Goal: Task Accomplishment & Management: Manage account settings

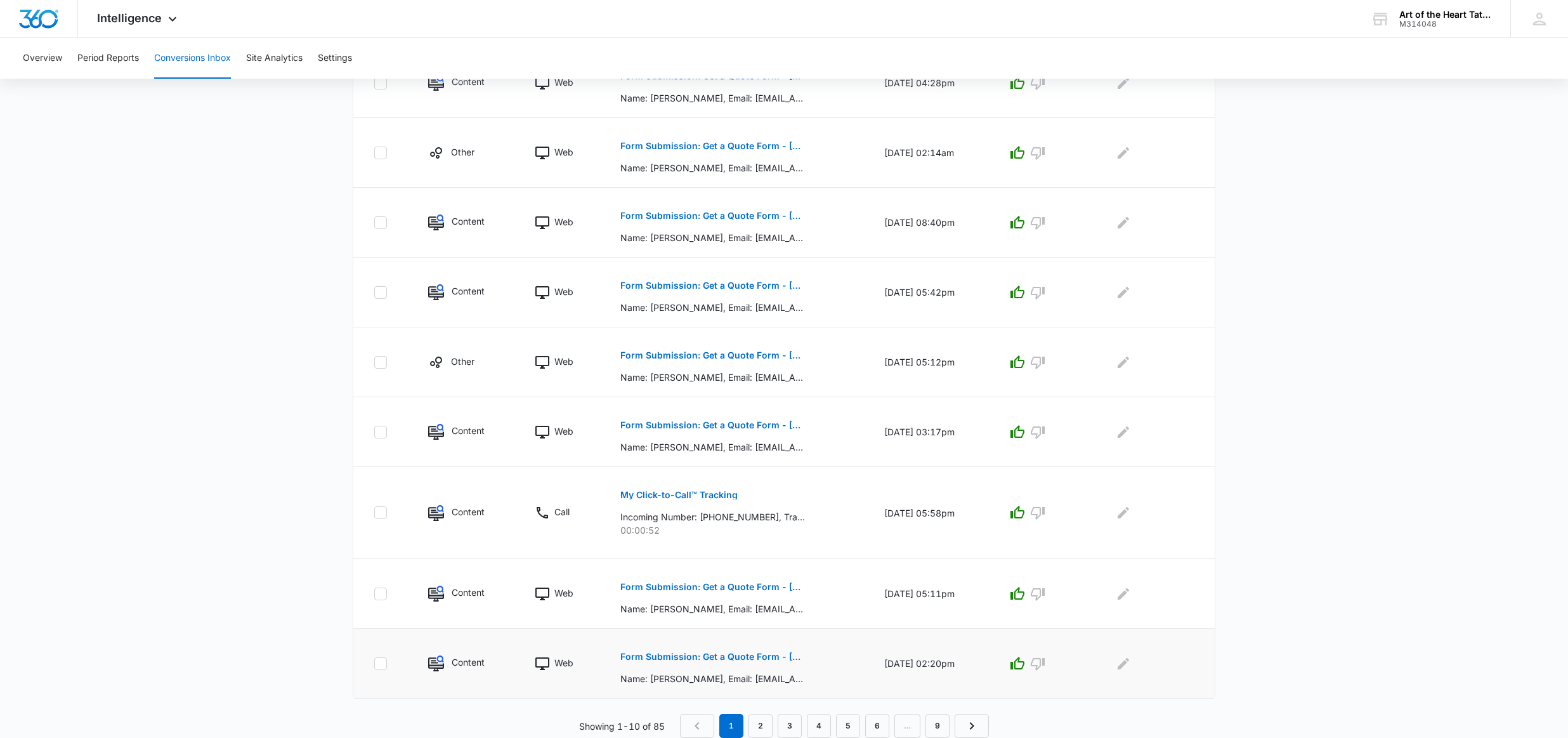
scroll to position [421, 0]
click at [758, 722] on link "2" at bounding box center [760, 726] width 24 height 24
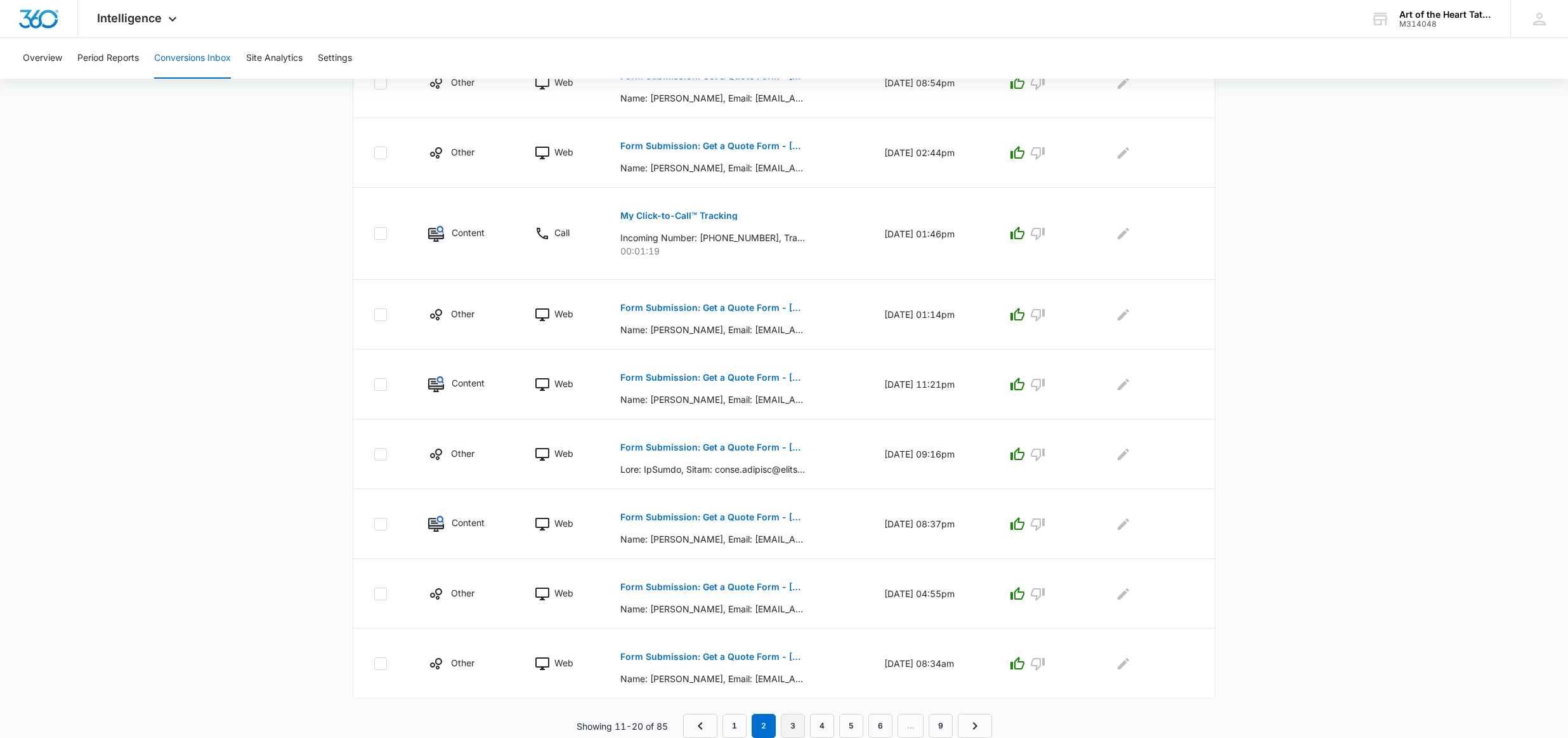
click at [797, 718] on link "3" at bounding box center [793, 726] width 24 height 24
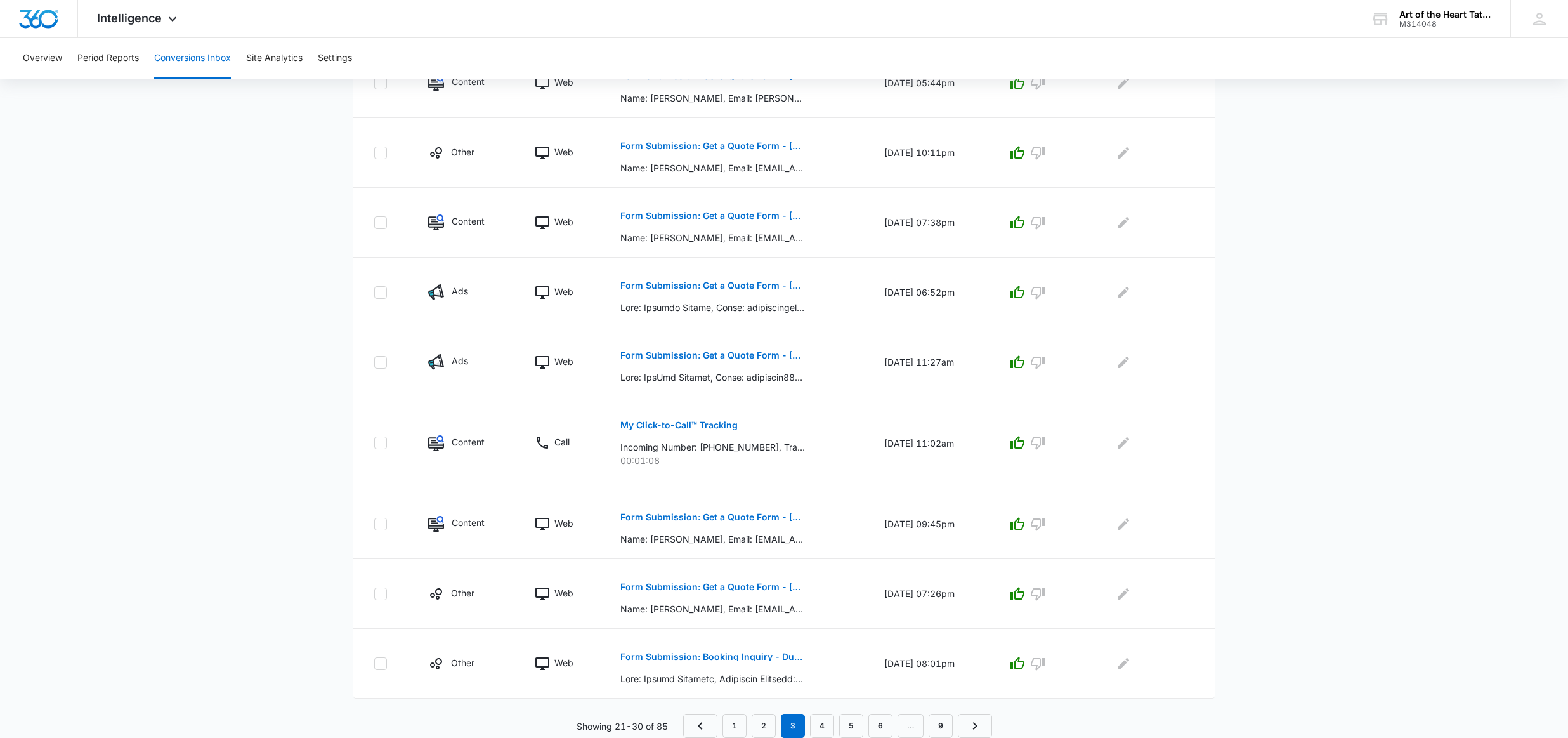
click at [820, 714] on link "4" at bounding box center [822, 726] width 24 height 24
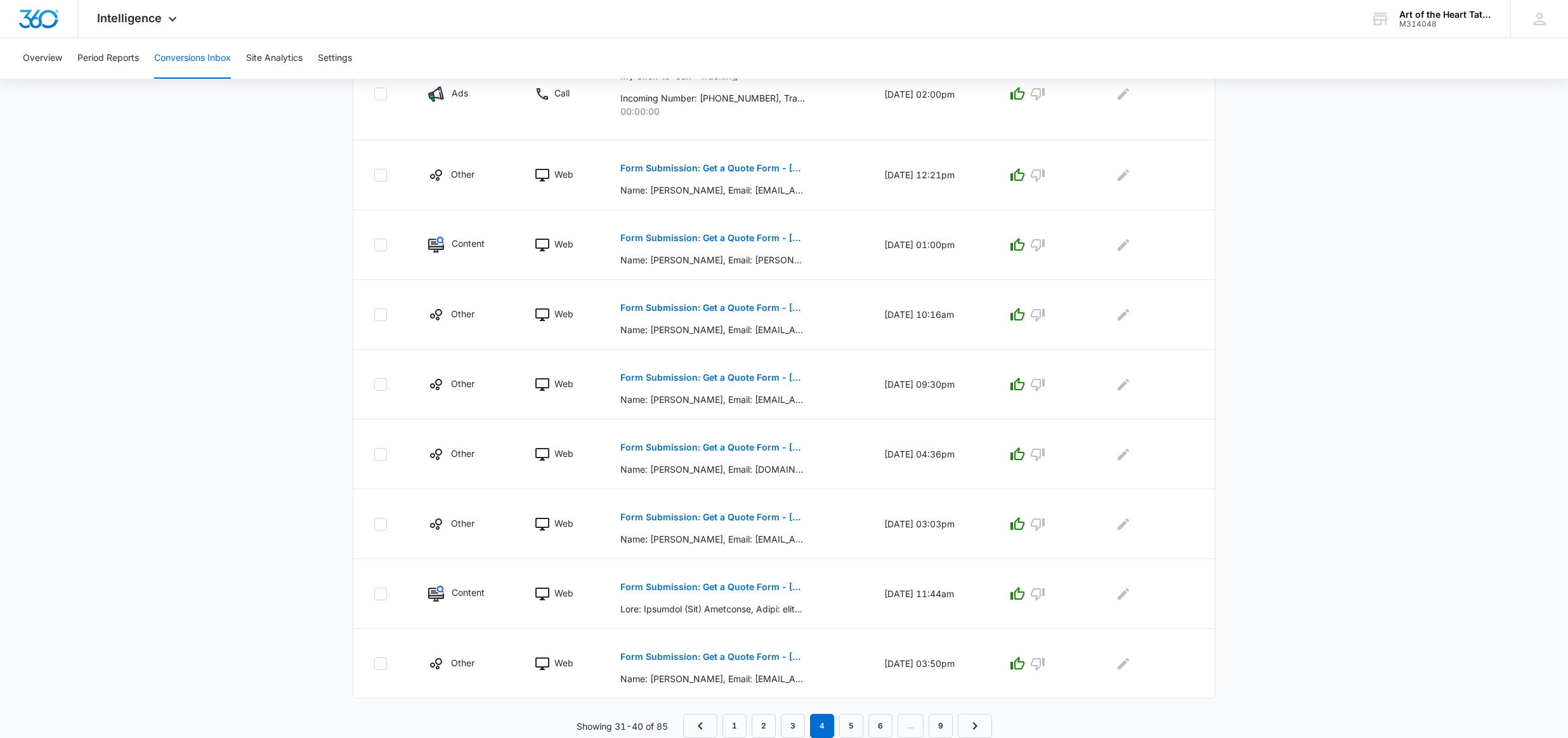
click at [850, 719] on link "5" at bounding box center [851, 726] width 24 height 24
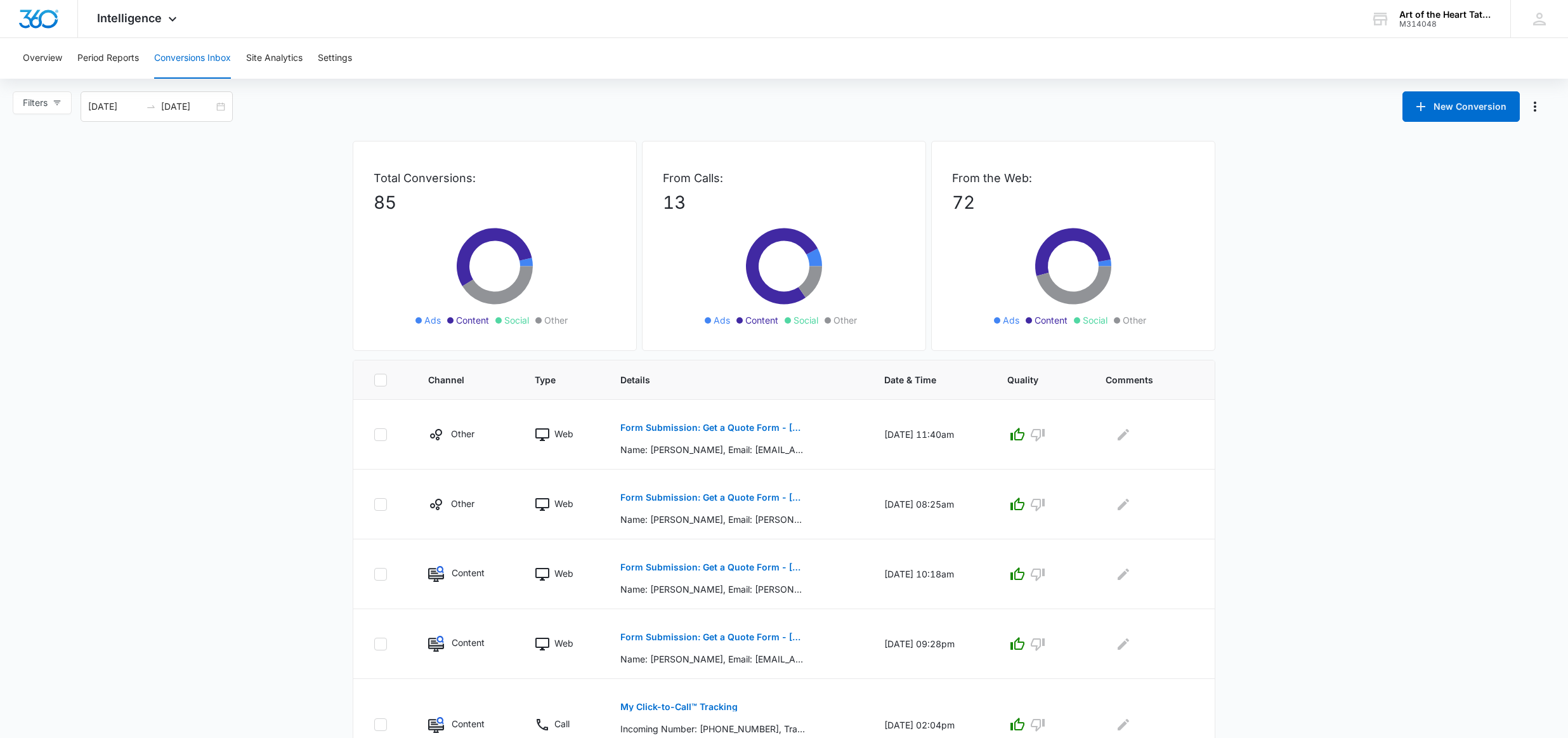
scroll to position [0, 0]
click at [46, 100] on span "Filters" at bounding box center [35, 102] width 25 height 14
click at [252, 276] on main "Filters Filter Channel : All Channels Ads Content Social Other Filter Type : Al…" at bounding box center [784, 647] width 1568 height 1112
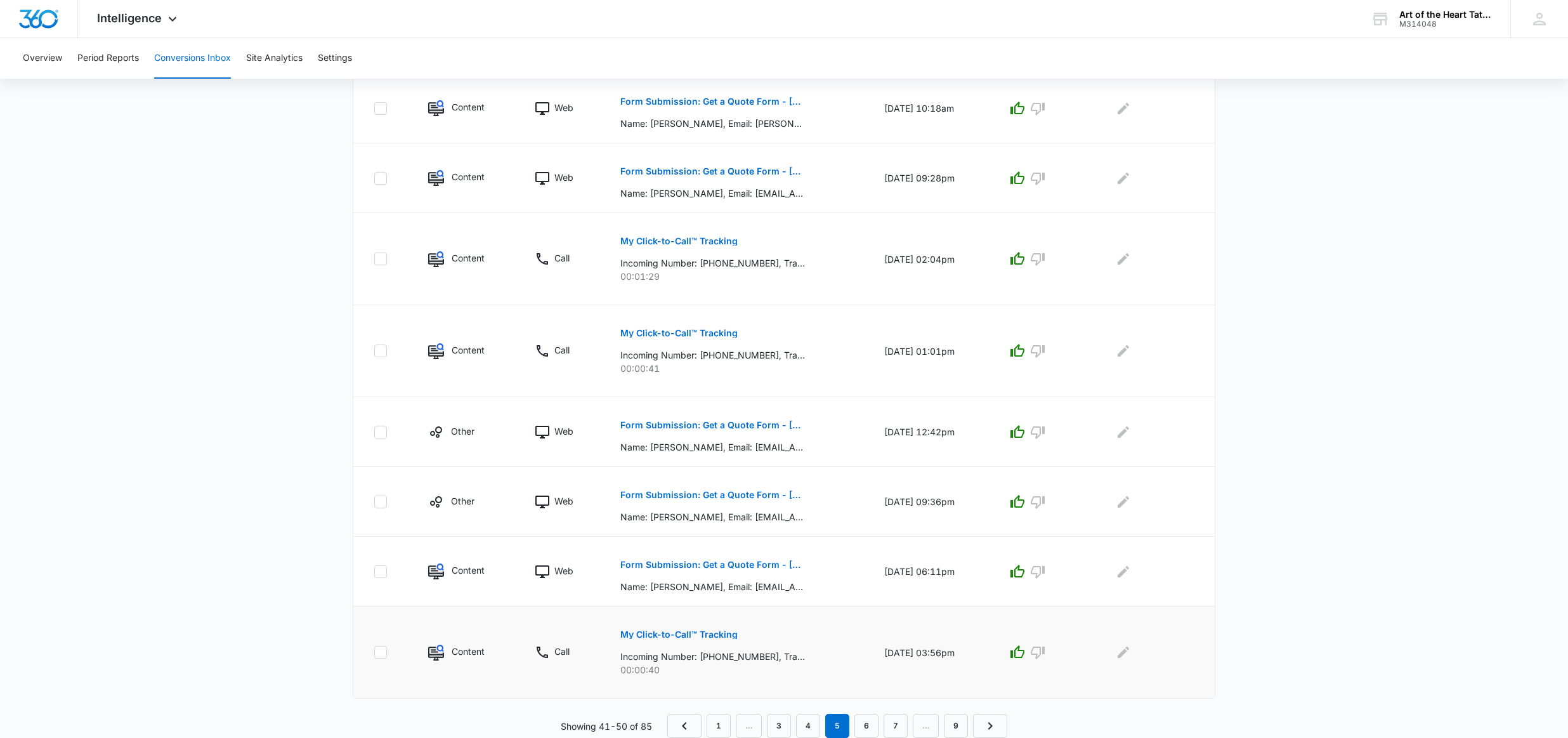
scroll to position [465, 0]
click at [862, 719] on link "6" at bounding box center [866, 726] width 24 height 24
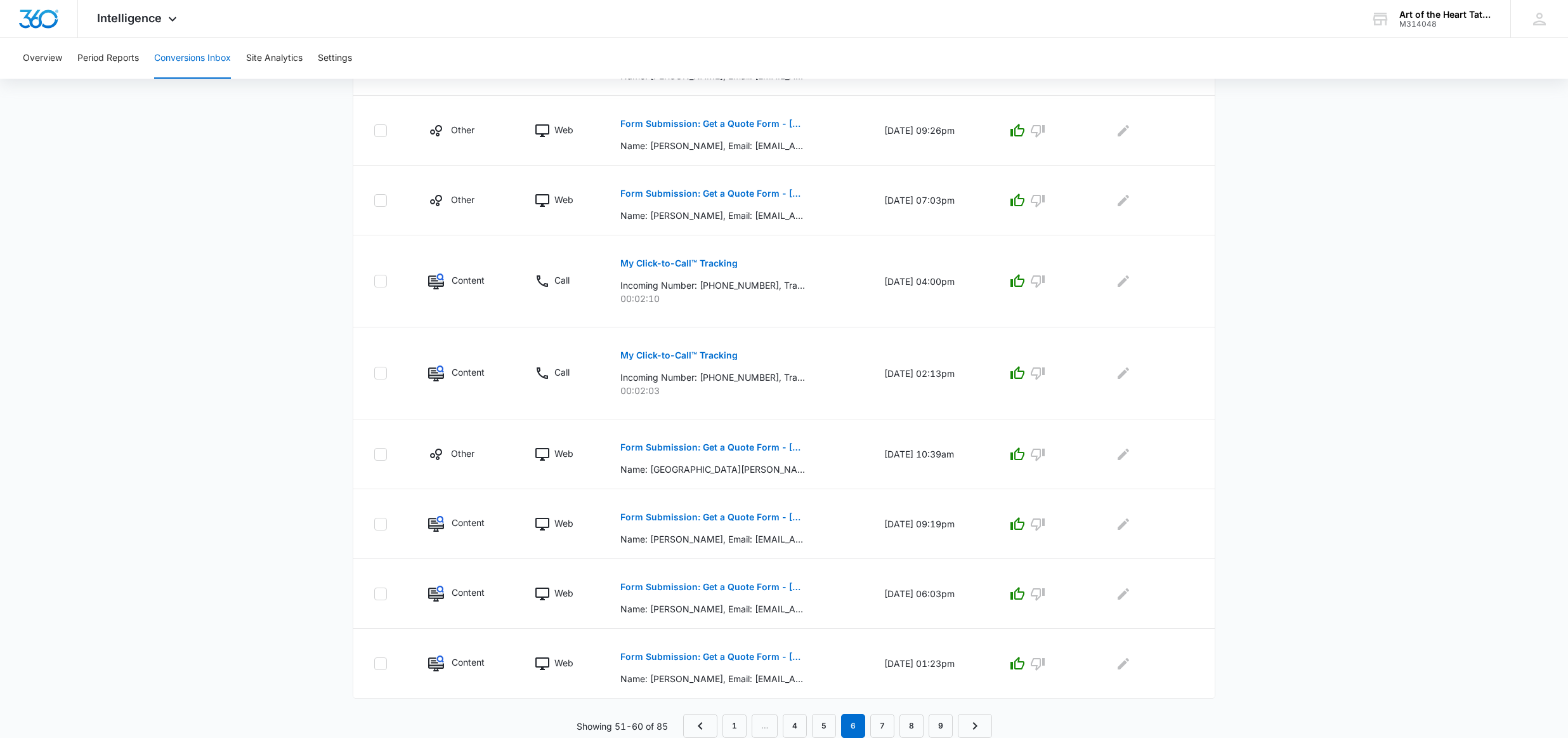
scroll to position [444, 0]
click at [727, 722] on link "1" at bounding box center [734, 726] width 24 height 24
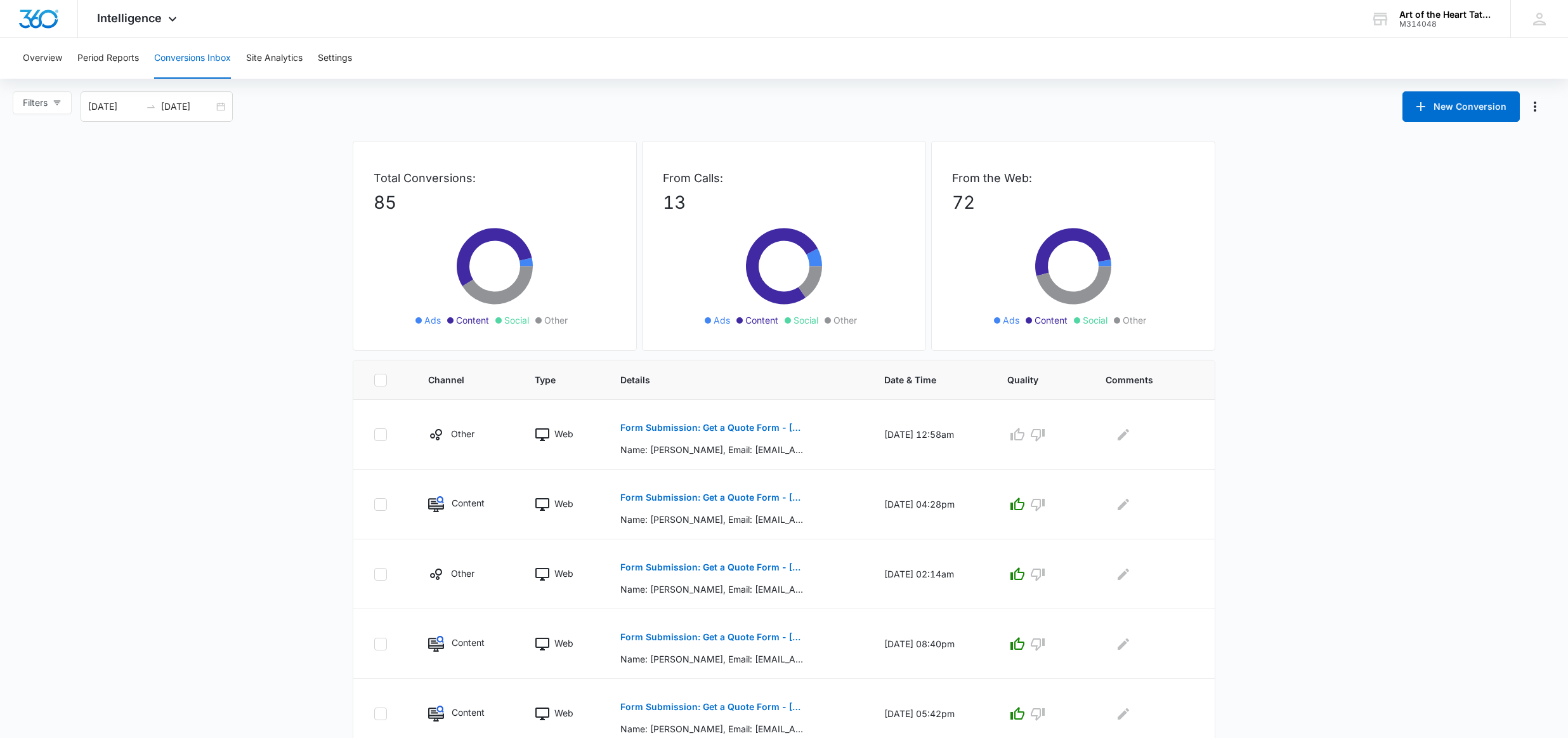
scroll to position [0, 0]
click at [1534, 108] on icon "Manage Numbers" at bounding box center [1534, 106] width 15 height 15
click at [55, 106] on icon "button" at bounding box center [57, 103] width 9 height 9
click at [228, 413] on main "Filters Filter Channel : All Channels Ads Content Social Other Filter Type : Al…" at bounding box center [784, 624] width 1568 height 1067
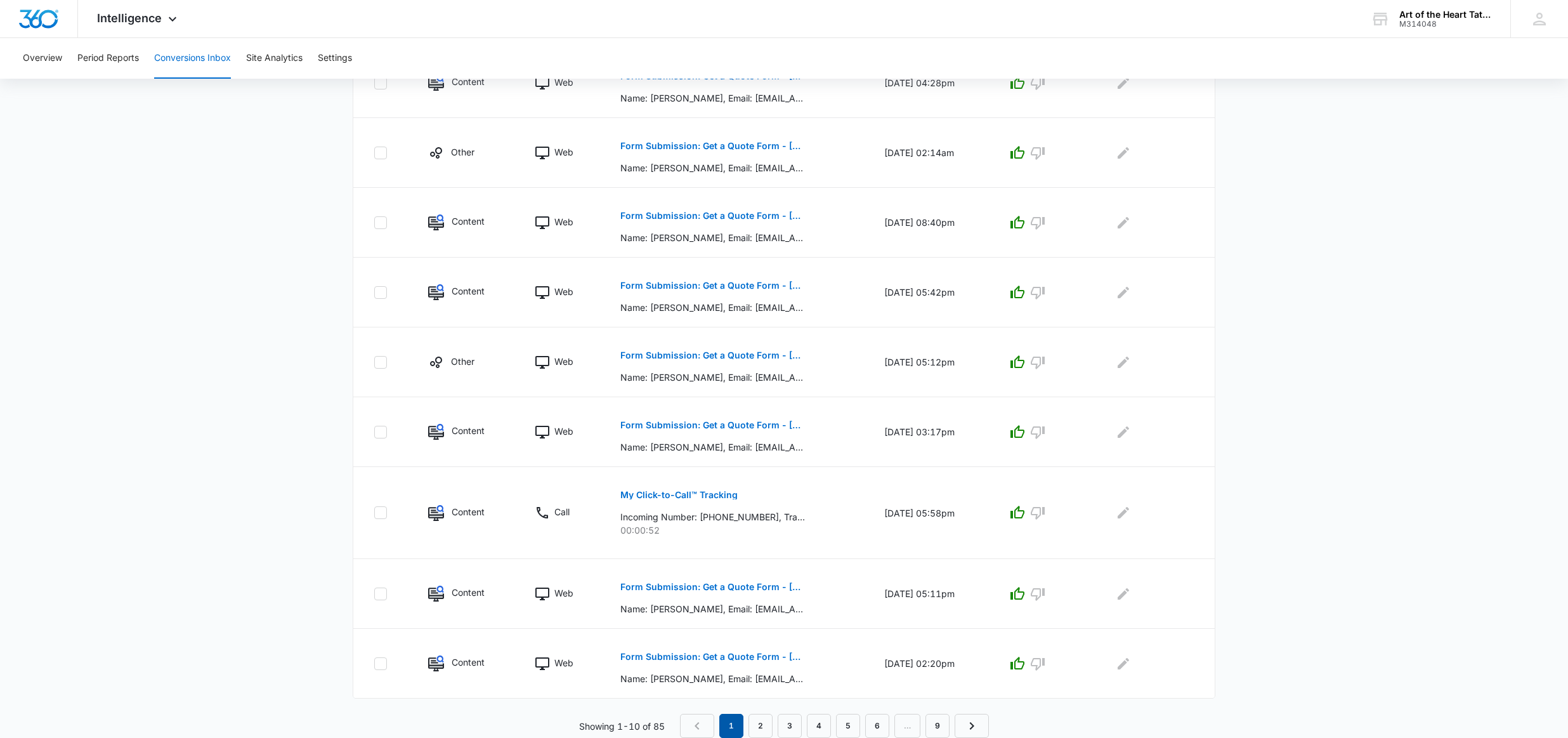
scroll to position [421, 0]
click at [767, 722] on link "2" at bounding box center [760, 726] width 24 height 24
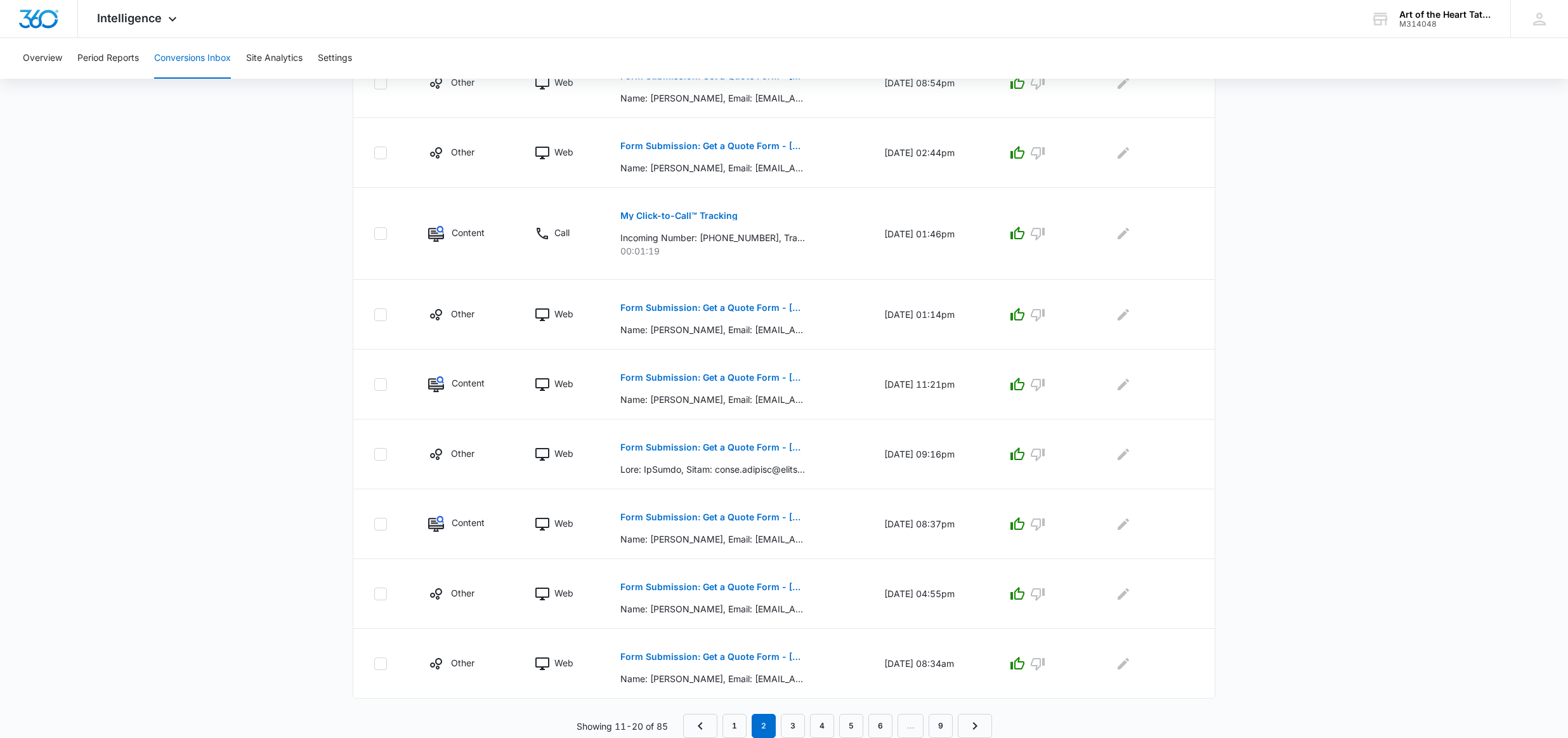
click at [783, 714] on link "3" at bounding box center [793, 726] width 24 height 24
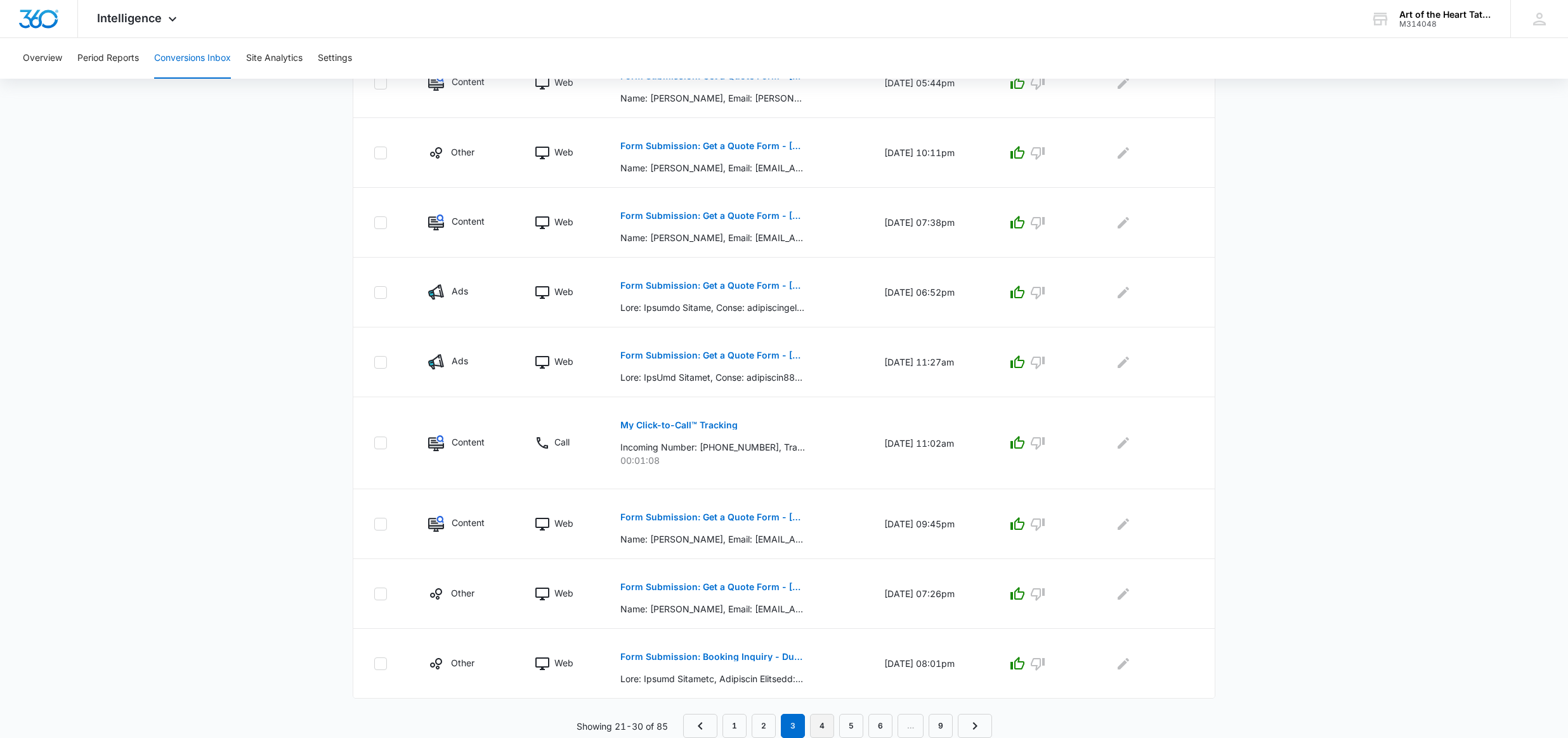
click at [818, 714] on link "4" at bounding box center [822, 726] width 24 height 24
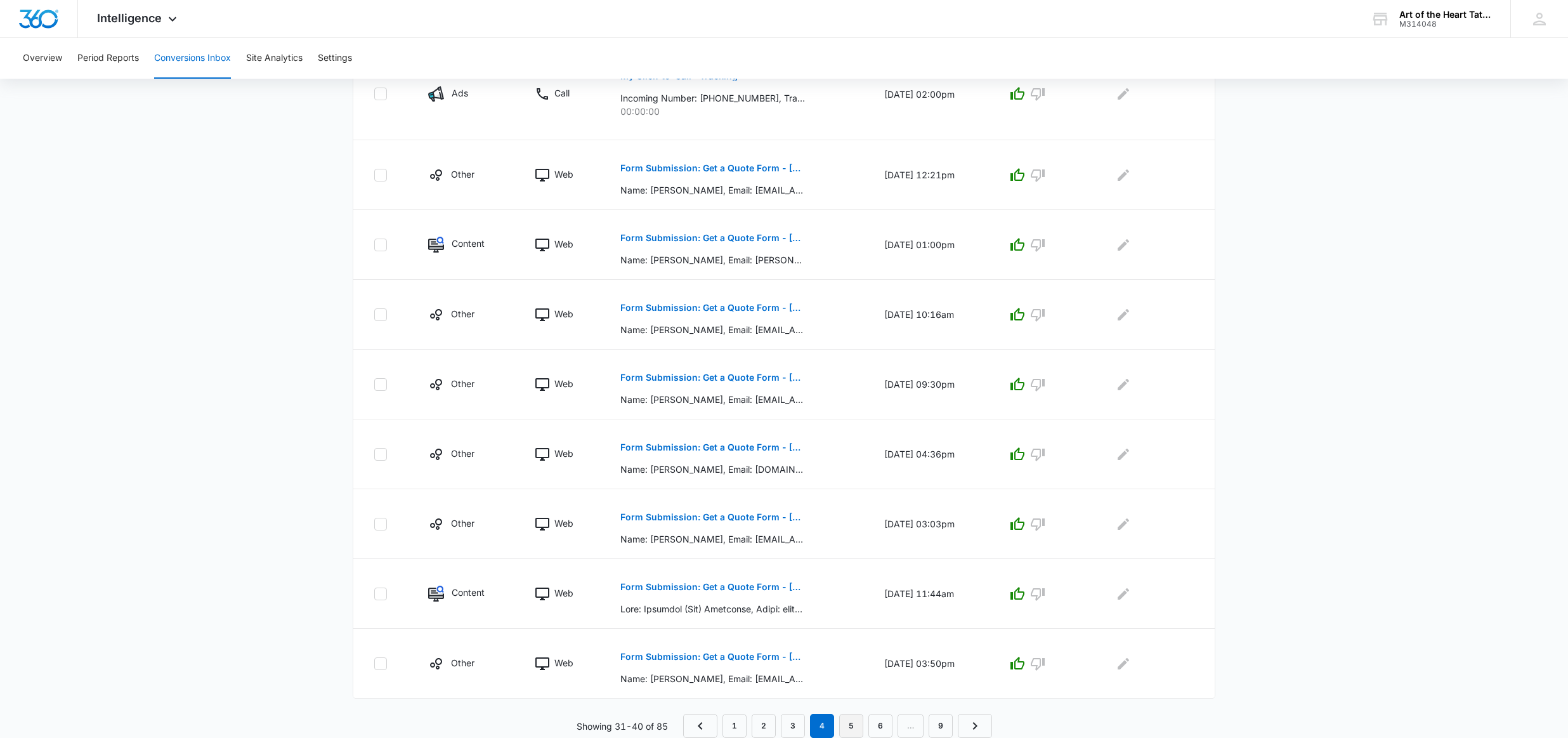
click at [847, 720] on link "5" at bounding box center [851, 726] width 24 height 24
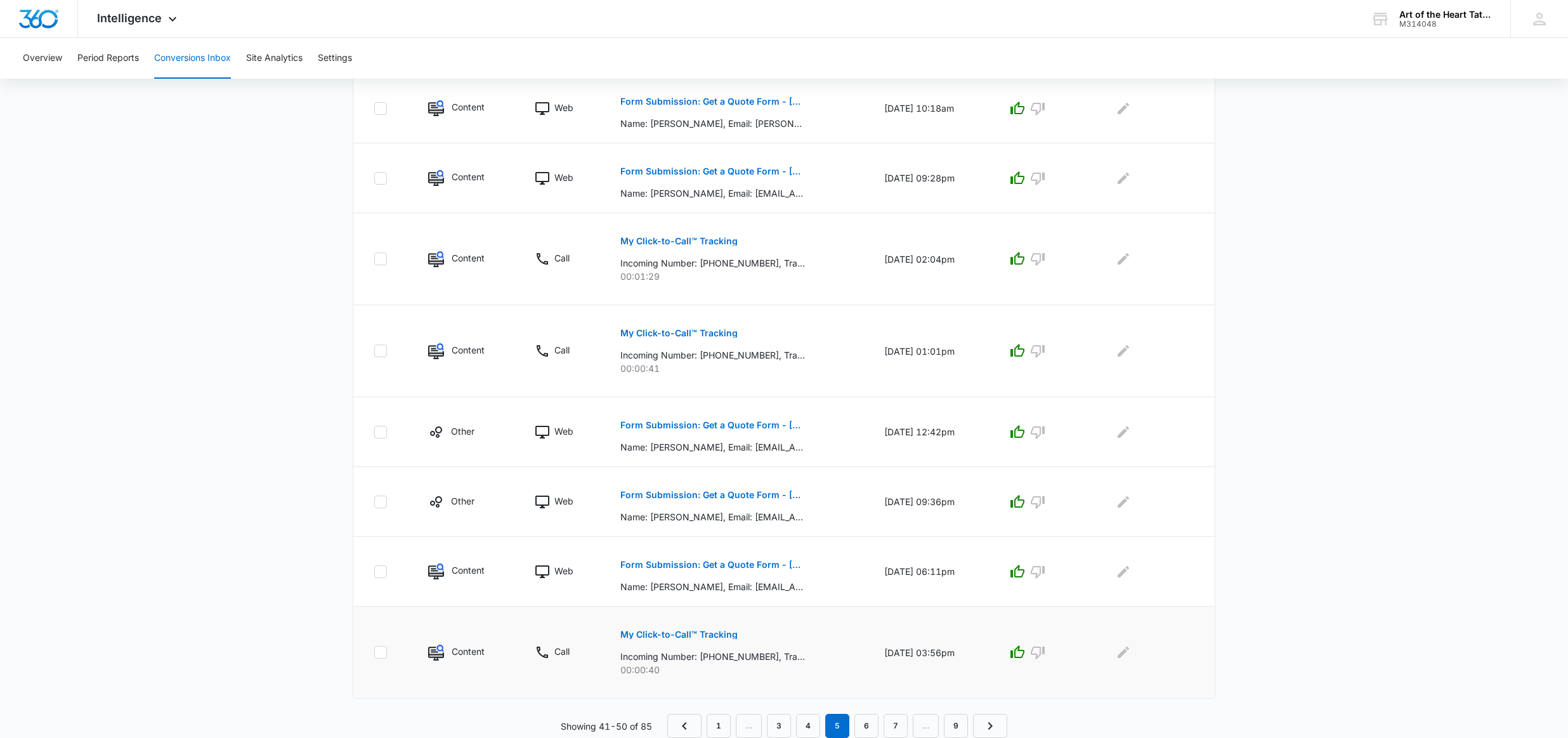
scroll to position [465, 0]
click at [874, 720] on link "6" at bounding box center [866, 726] width 24 height 24
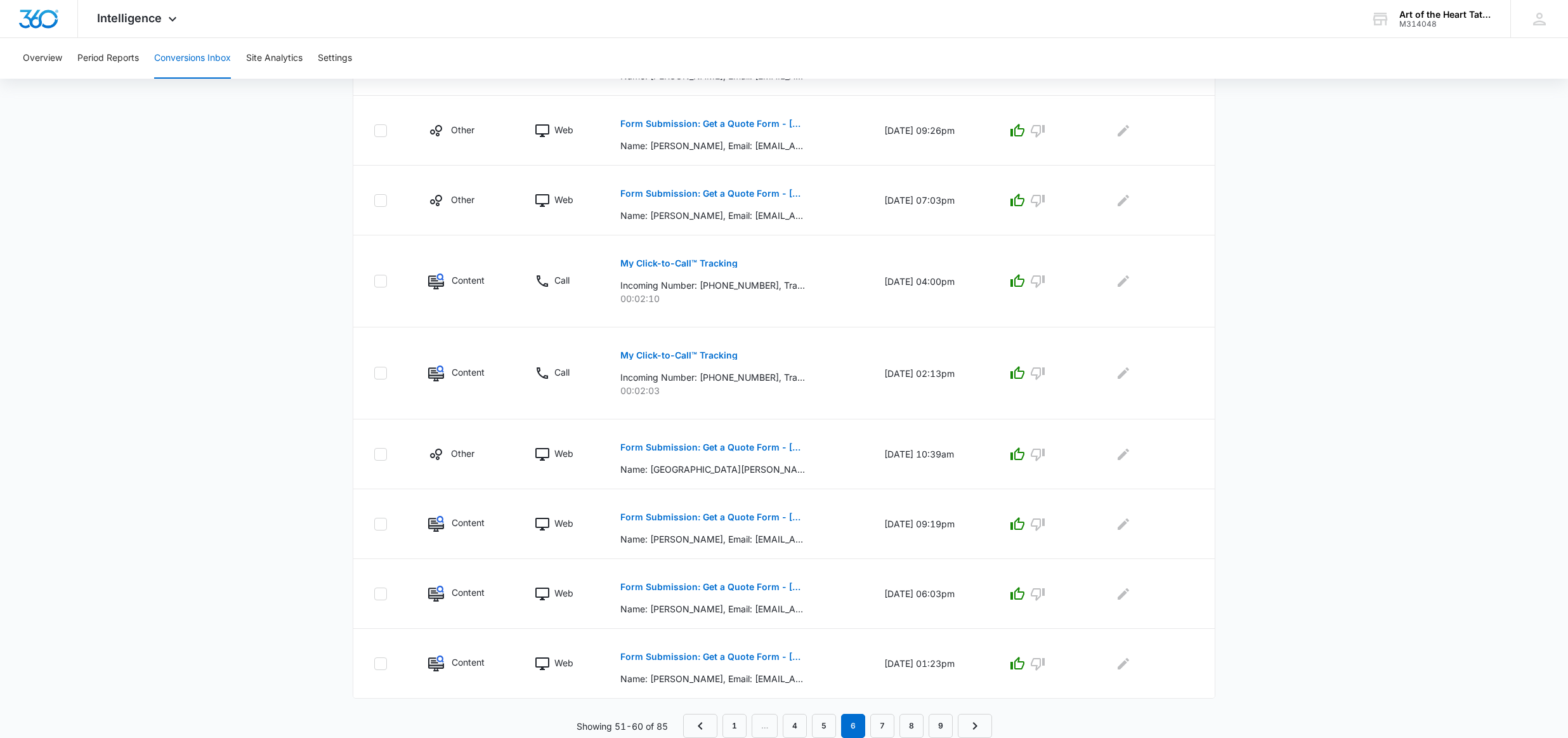
scroll to position [444, 0]
click at [886, 720] on link "7" at bounding box center [882, 726] width 24 height 24
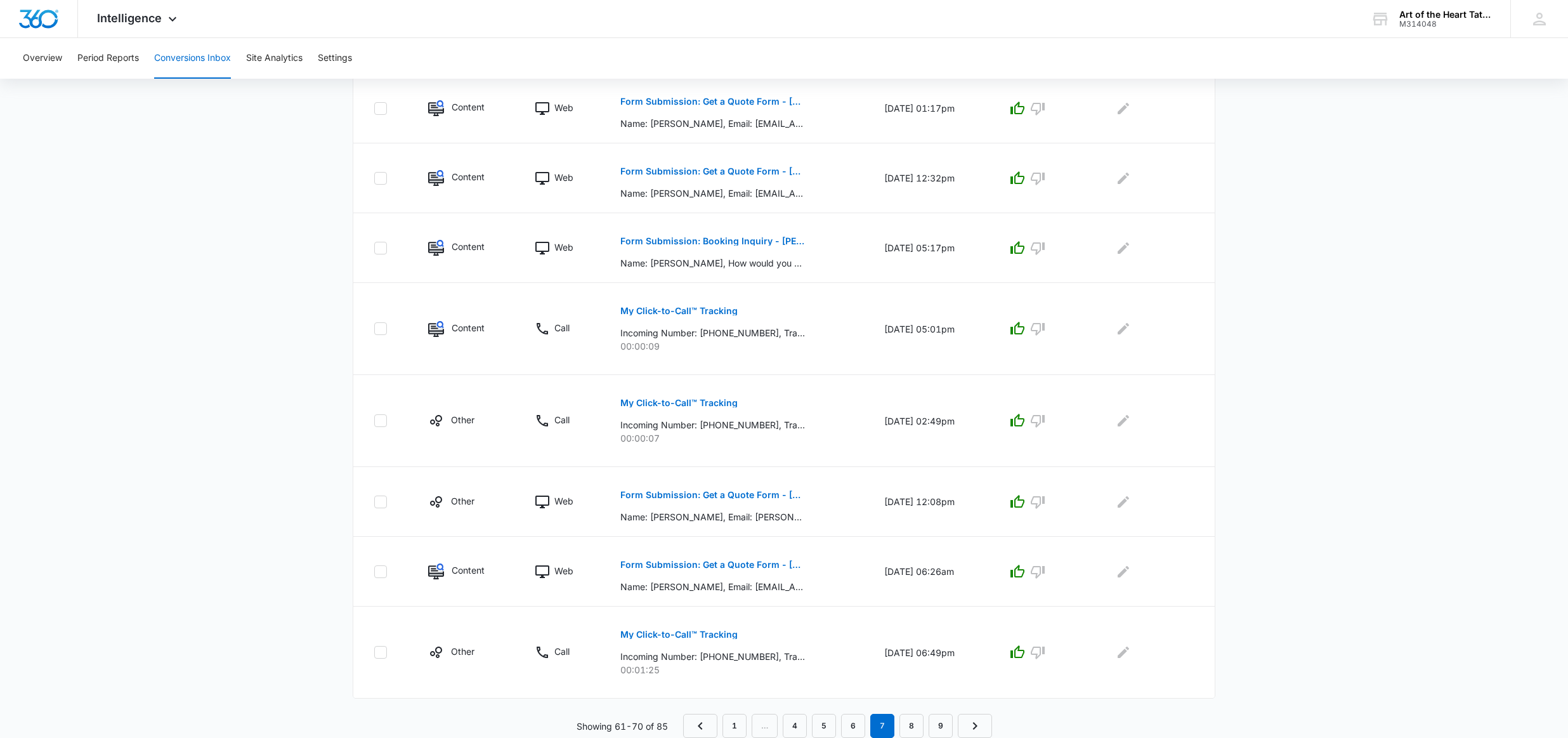
scroll to position [465, 0]
click at [906, 721] on link "8" at bounding box center [911, 726] width 24 height 24
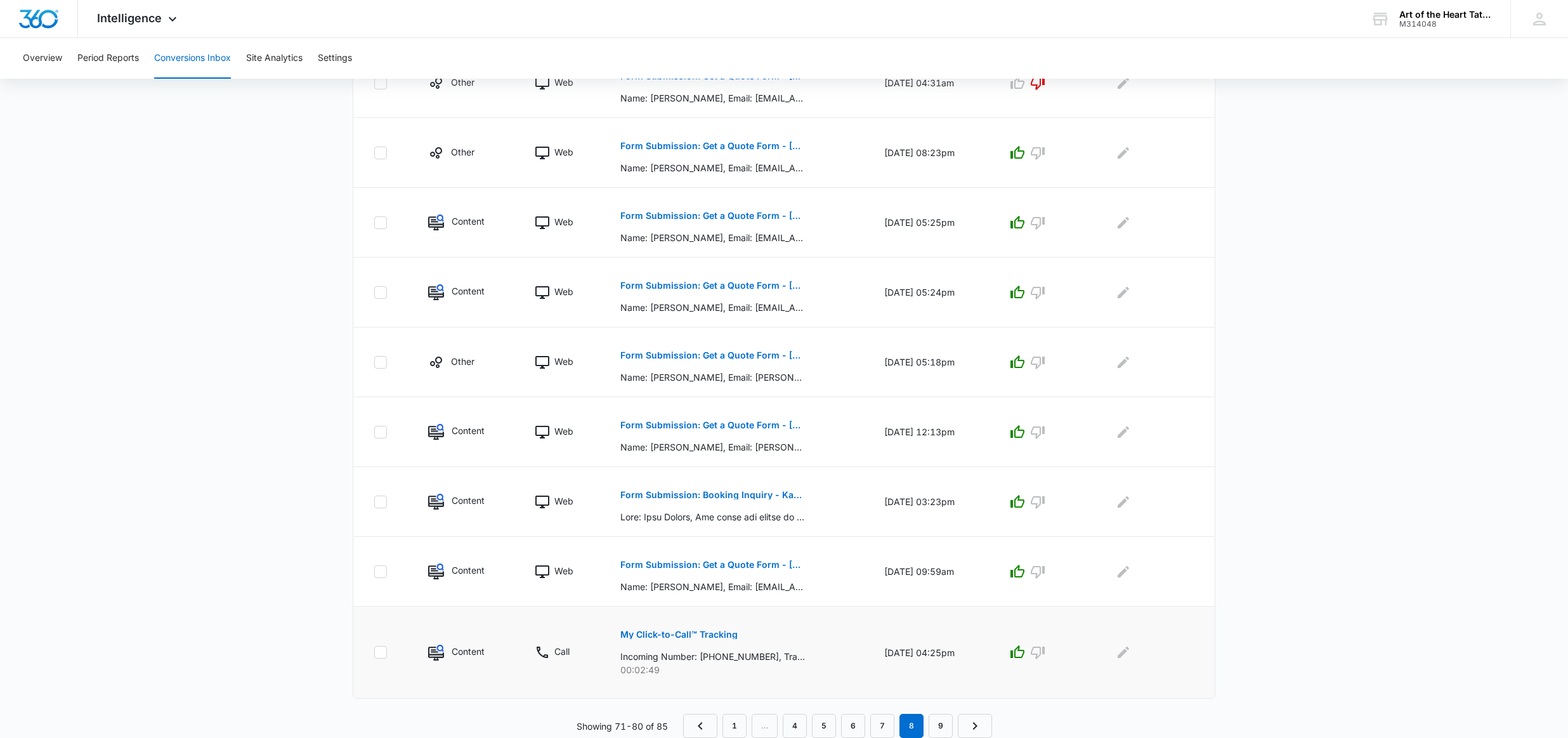
scroll to position [421, 0]
click at [939, 716] on link "9" at bounding box center [940, 726] width 24 height 24
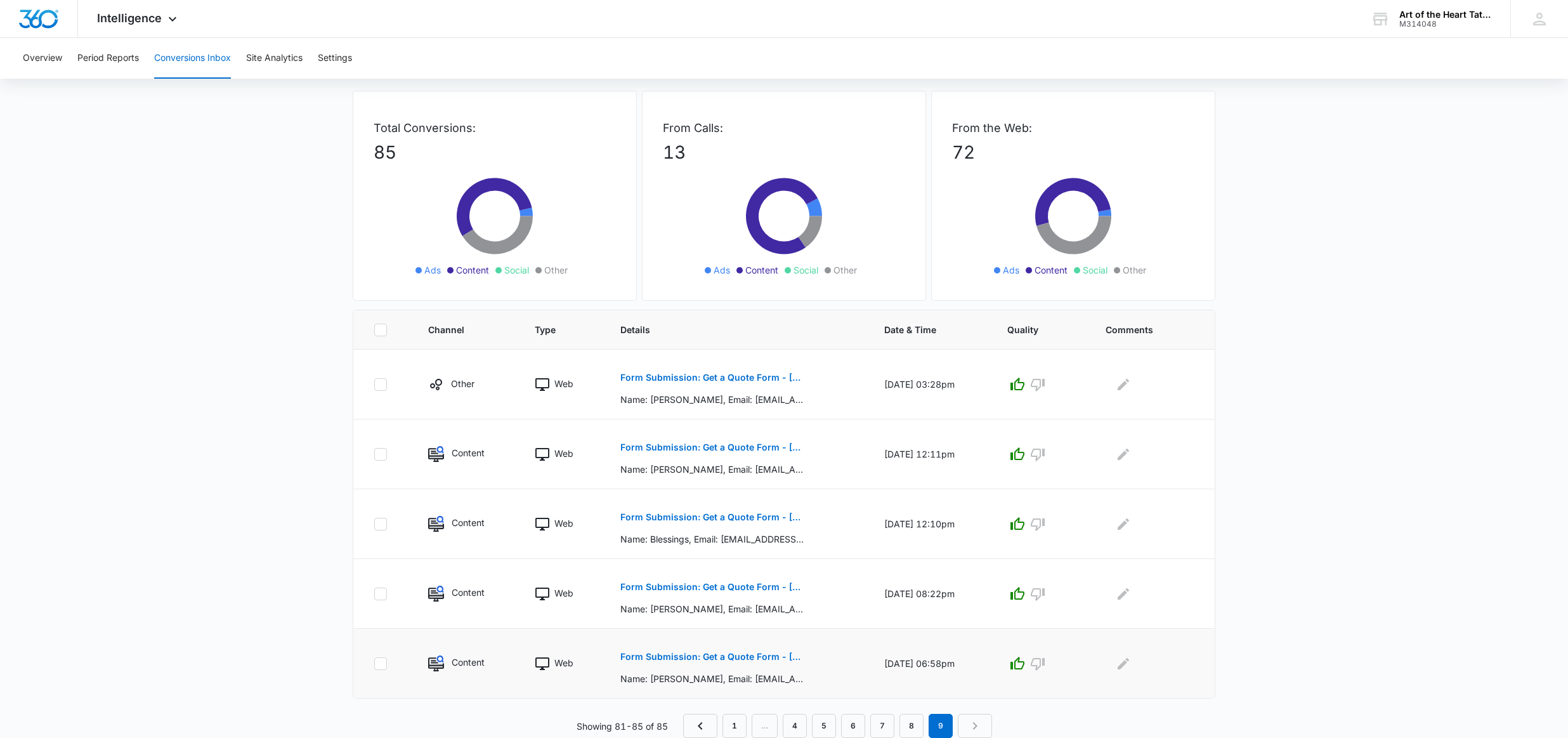
scroll to position [50, 0]
click at [974, 723] on nav "1 … 4 5 6 7 8 9" at bounding box center [838, 726] width 309 height 24
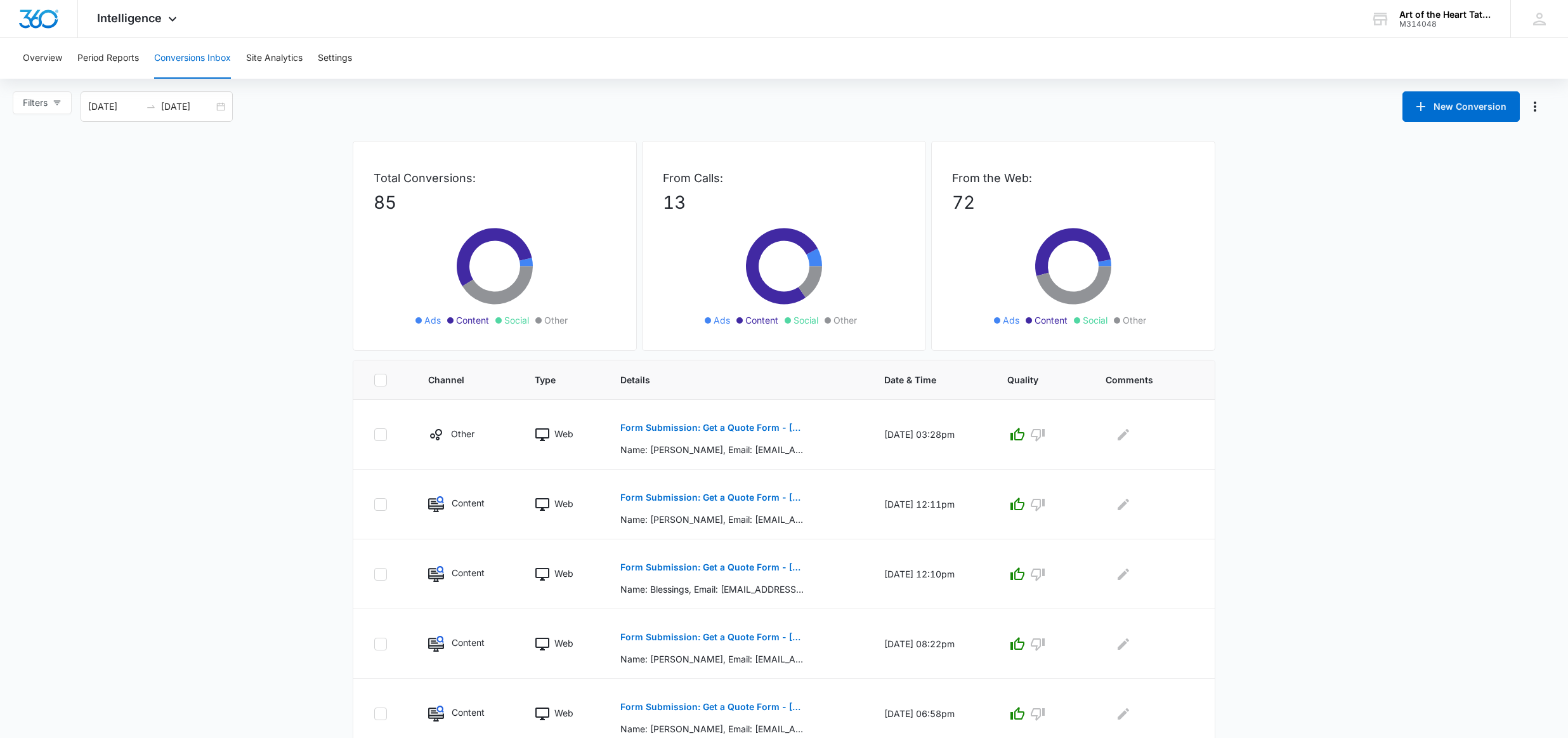
scroll to position [0, 0]
click at [24, 18] on img "Dashboard" at bounding box center [39, 19] width 40 height 19
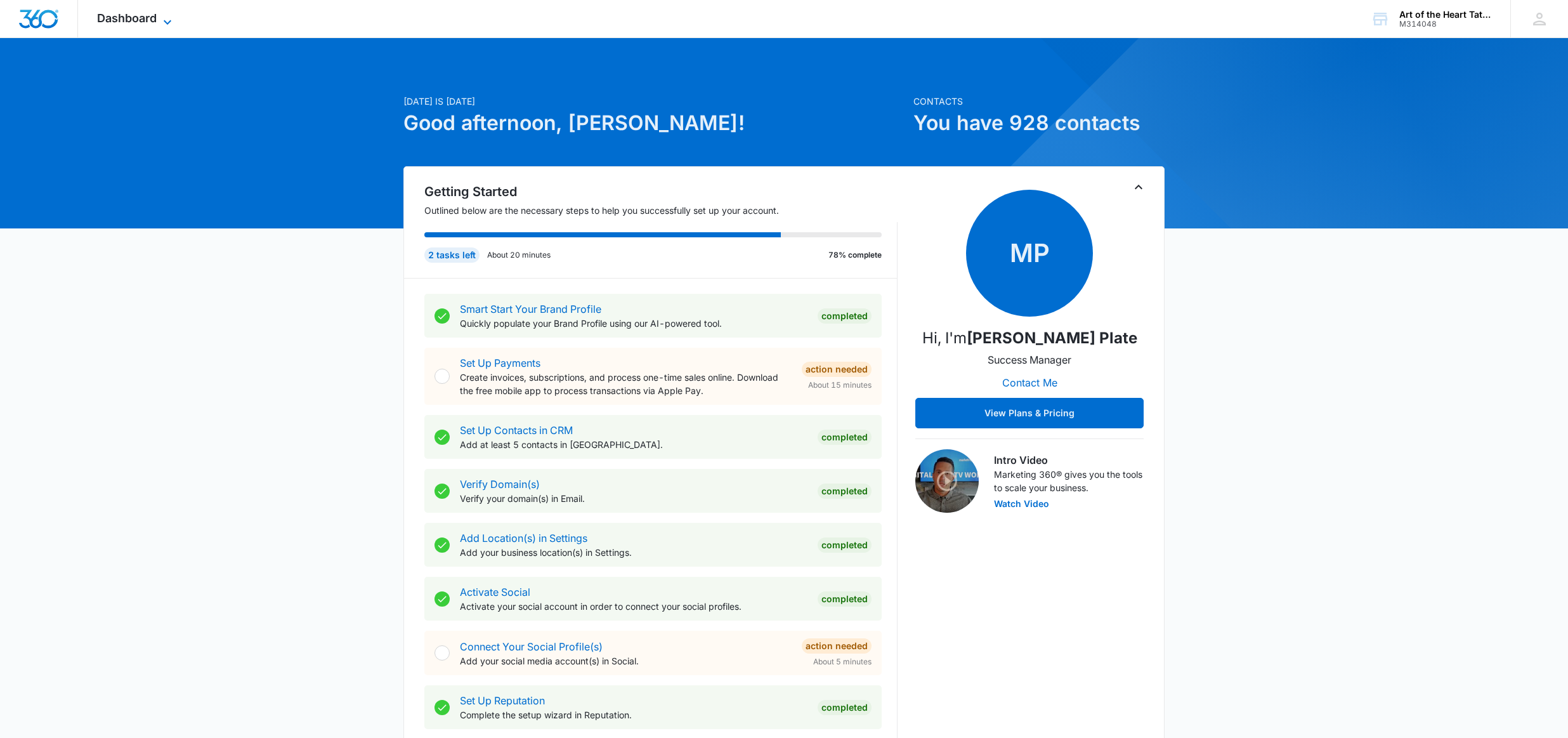
click at [111, 16] on span "Dashboard" at bounding box center [127, 18] width 60 height 13
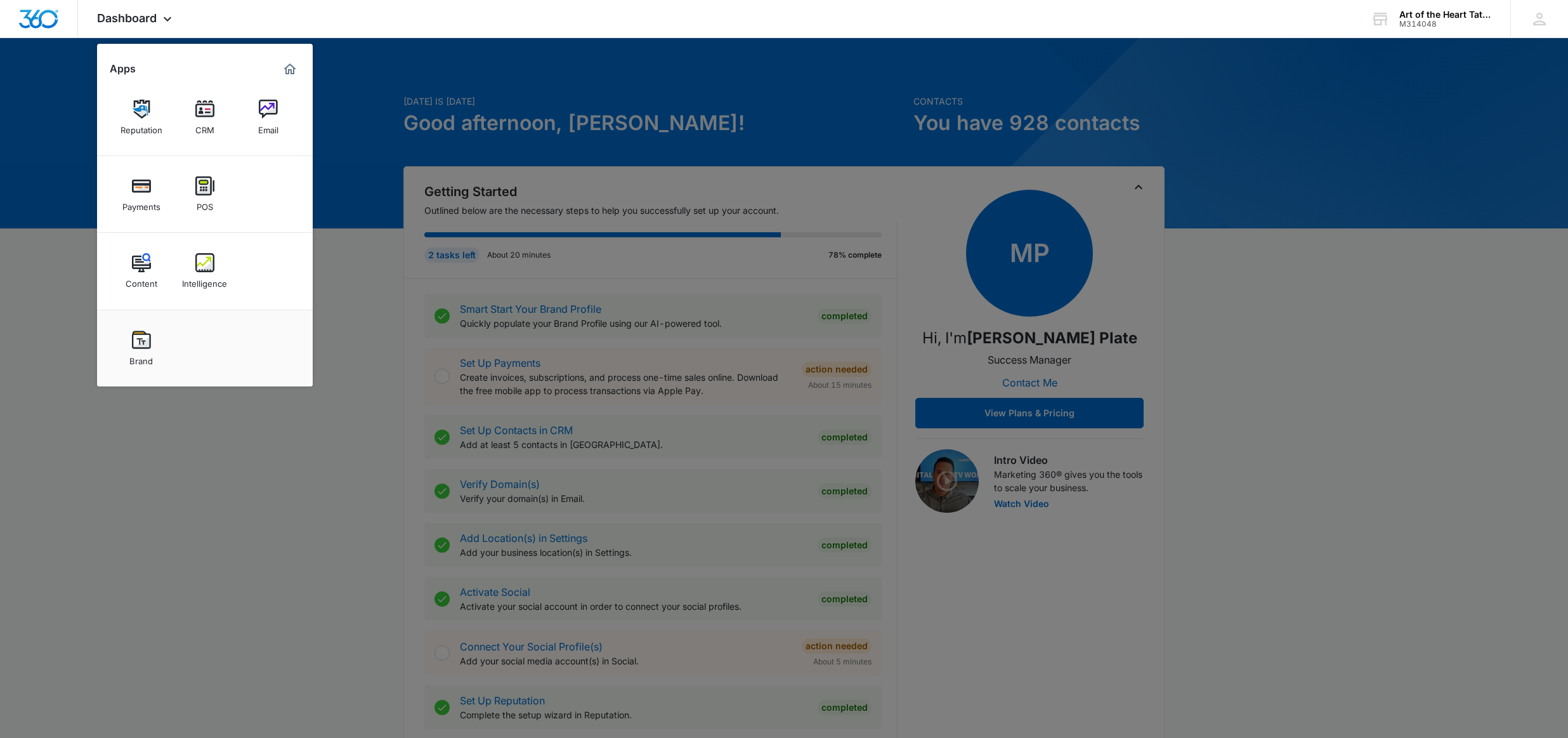
click at [214, 277] on div "Intelligence" at bounding box center [205, 280] width 45 height 16
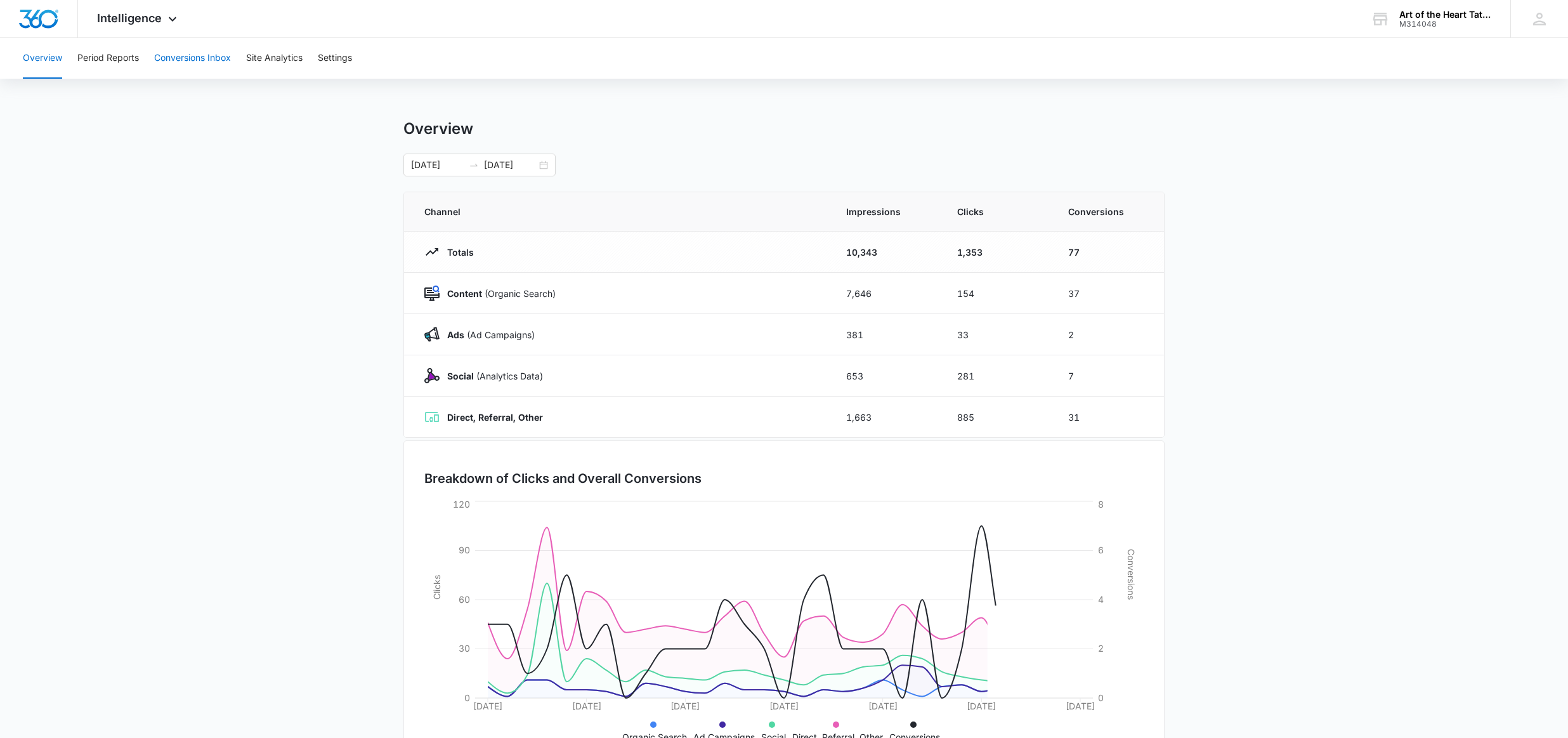
click at [175, 57] on button "Conversions Inbox" at bounding box center [192, 58] width 77 height 40
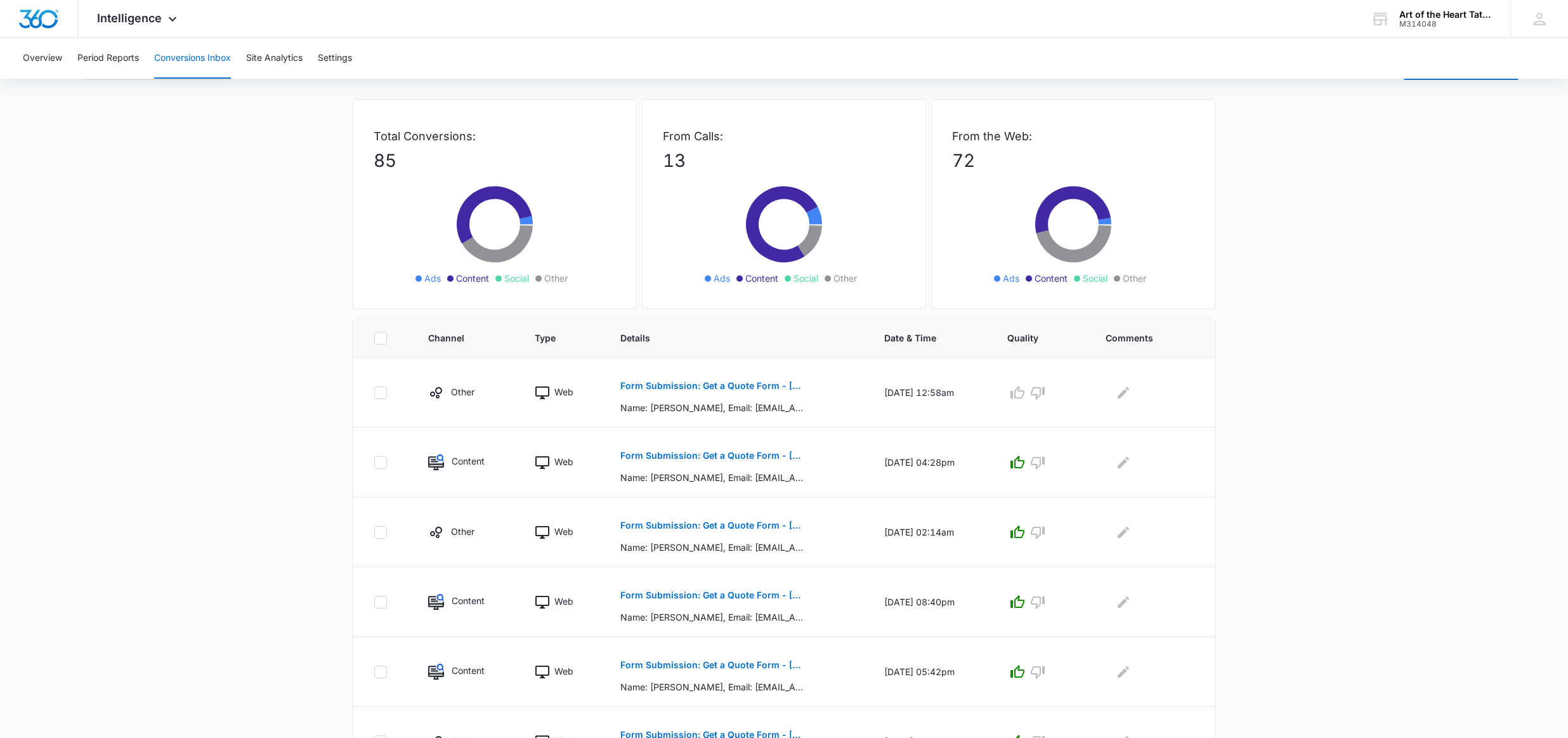
scroll to position [45, 0]
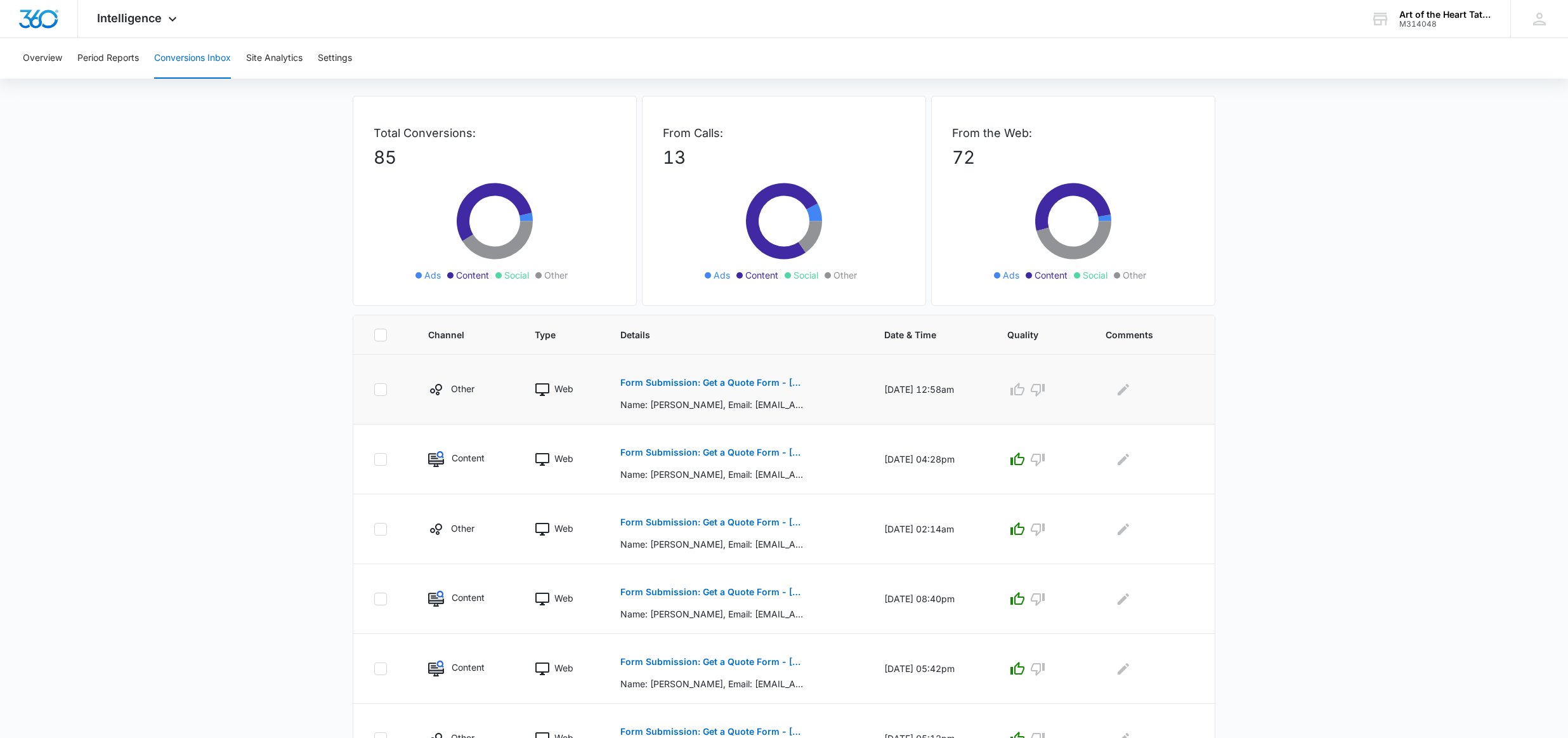
click at [717, 379] on p "Form Submission: Get a Quote Form - [GEOGRAPHIC_DATA]" at bounding box center [712, 382] width 184 height 9
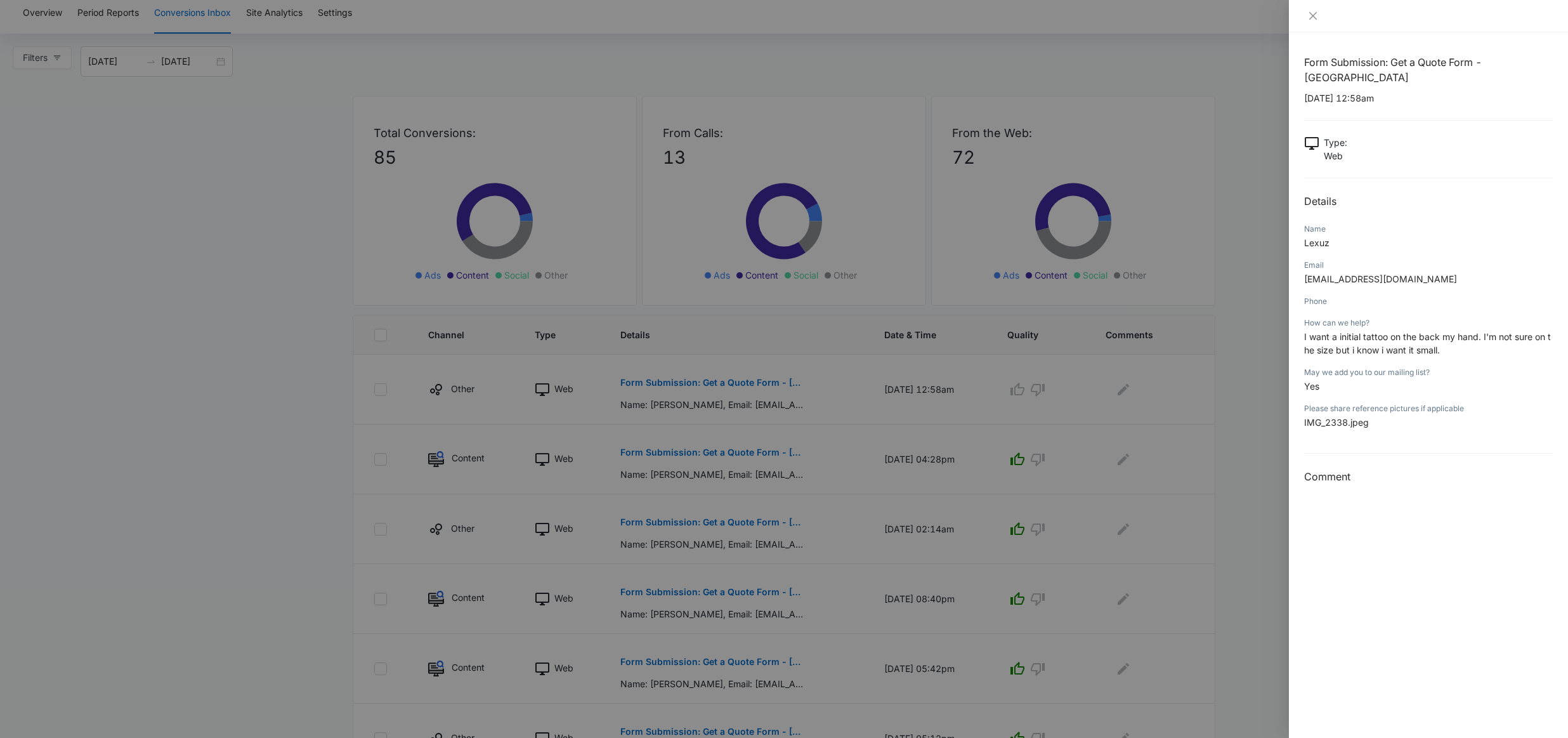
click at [962, 196] on div at bounding box center [784, 369] width 1568 height 738
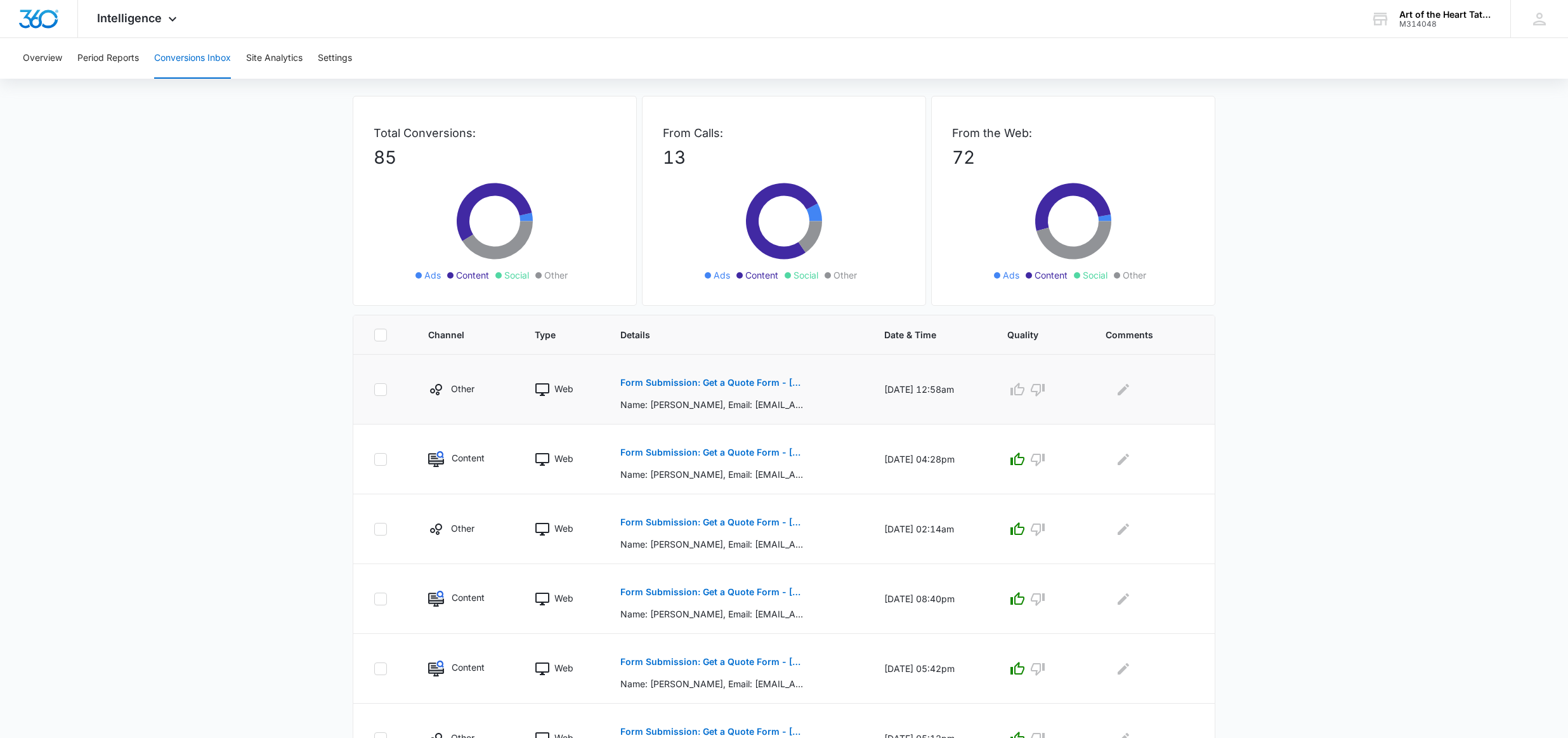
click at [733, 382] on p "Form Submission: Get a Quote Form - [GEOGRAPHIC_DATA]" at bounding box center [712, 382] width 184 height 9
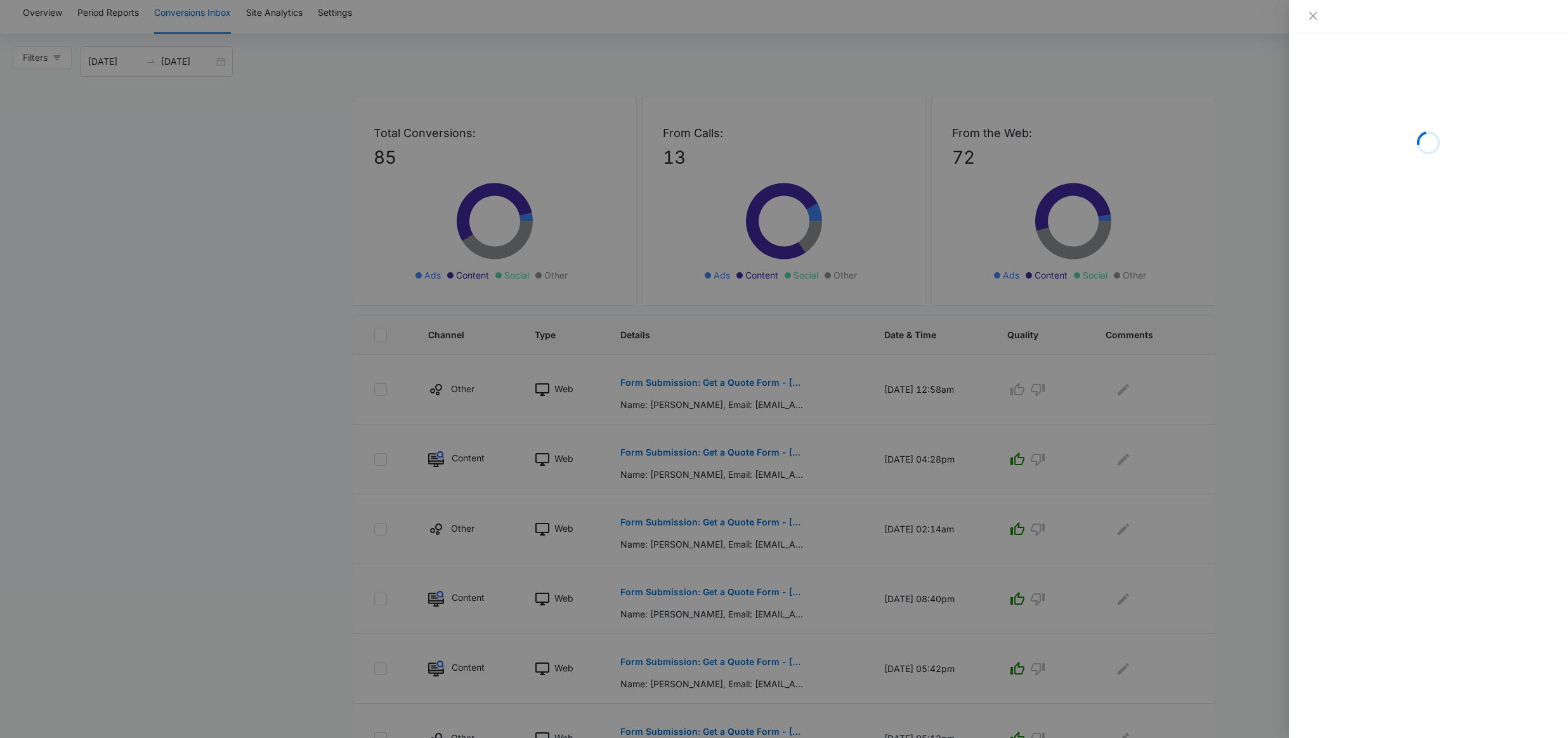
click at [810, 380] on div at bounding box center [784, 369] width 1568 height 738
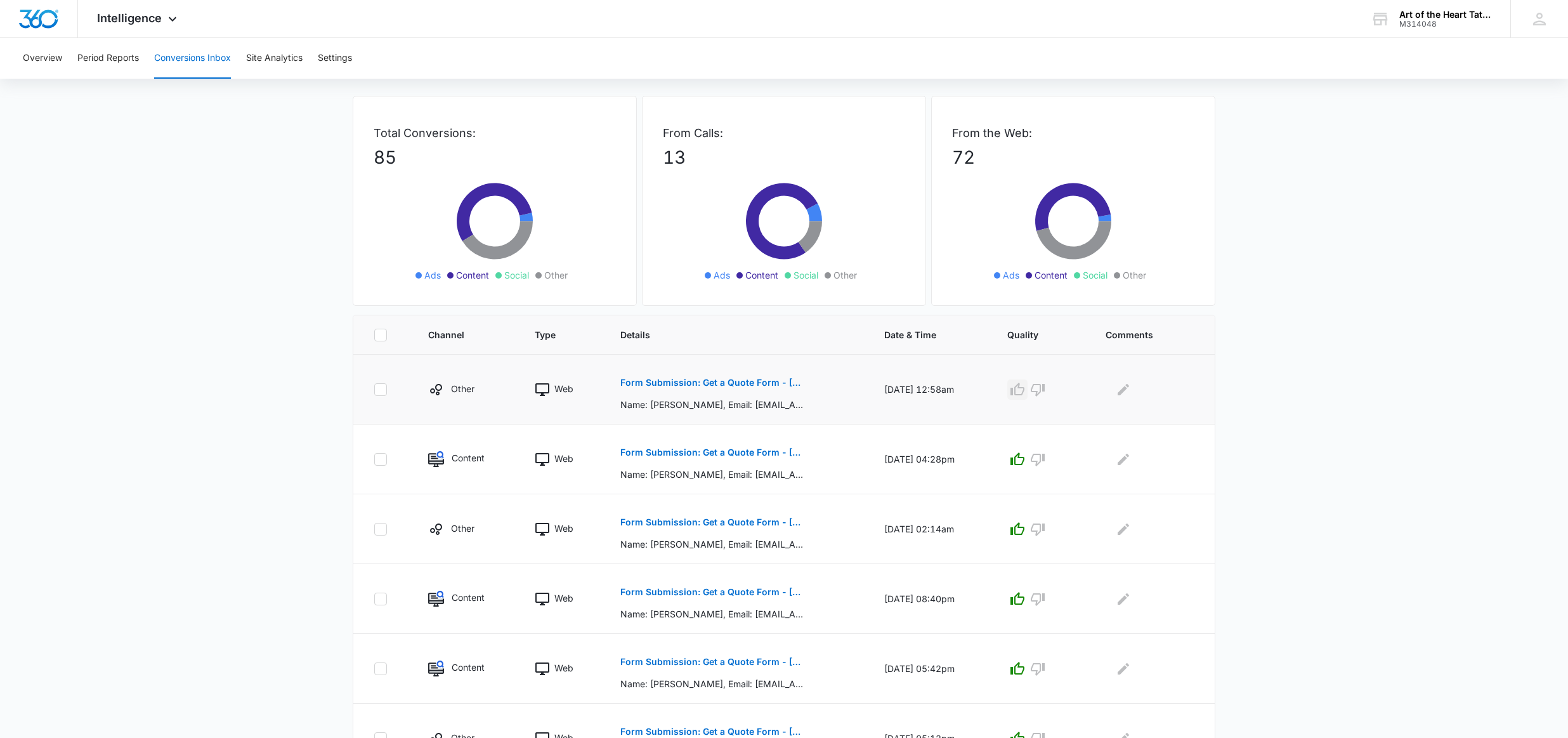
click at [1024, 394] on icon "button" at bounding box center [1017, 388] width 14 height 13
